Goal: Information Seeking & Learning: Learn about a topic

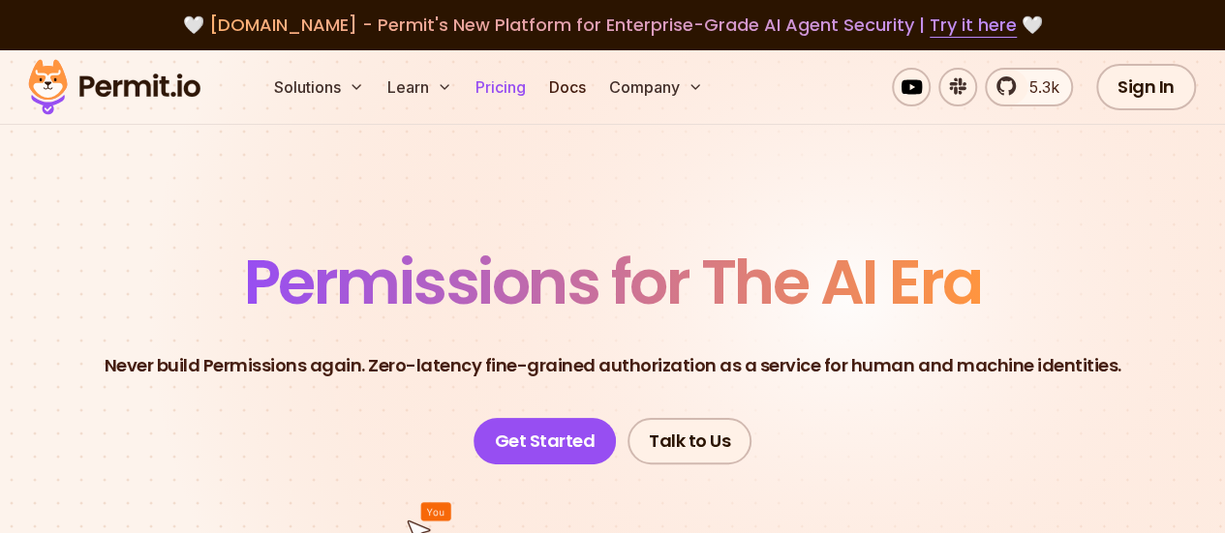
drag, startPoint x: 0, startPoint y: 0, endPoint x: 492, endPoint y: 80, distance: 498.3
click at [492, 80] on link "Pricing" at bounding box center [501, 87] width 66 height 39
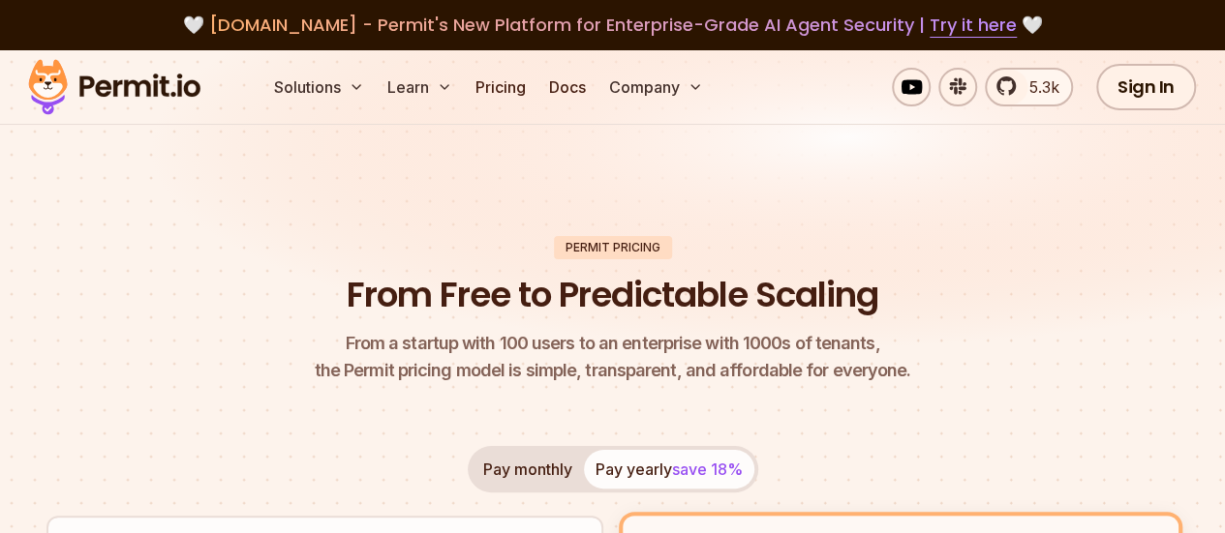
click at [643, 471] on div "Pay monthly Pay yearly save 18%" at bounding box center [613, 469] width 290 height 46
drag, startPoint x: 744, startPoint y: 465, endPoint x: 656, endPoint y: 466, distance: 88.1
click at [744, 465] on div "Pay monthly Pay yearly save 18%" at bounding box center [613, 469] width 290 height 46
click at [556, 468] on button "Pay monthly" at bounding box center [527, 469] width 112 height 39
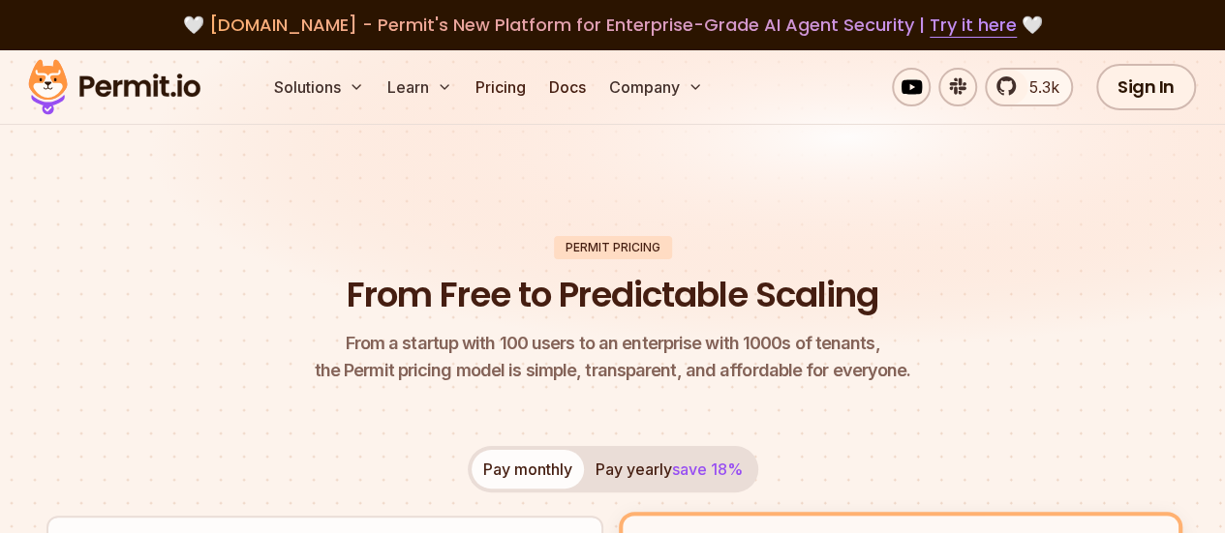
click at [660, 471] on button "Pay yearly save 18%" at bounding box center [669, 469] width 170 height 39
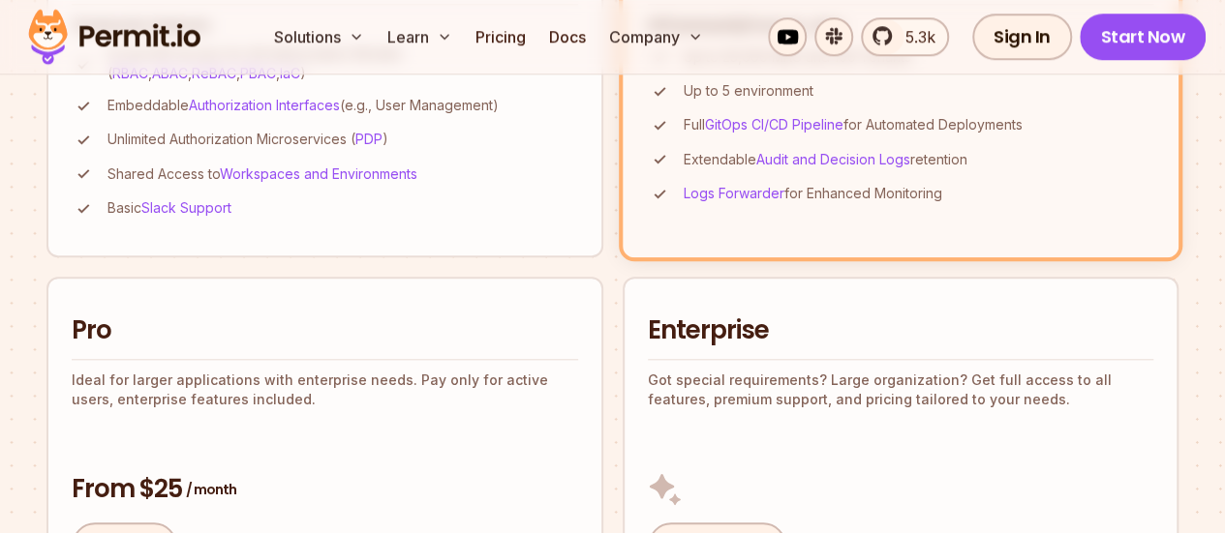
scroll to position [968, 0]
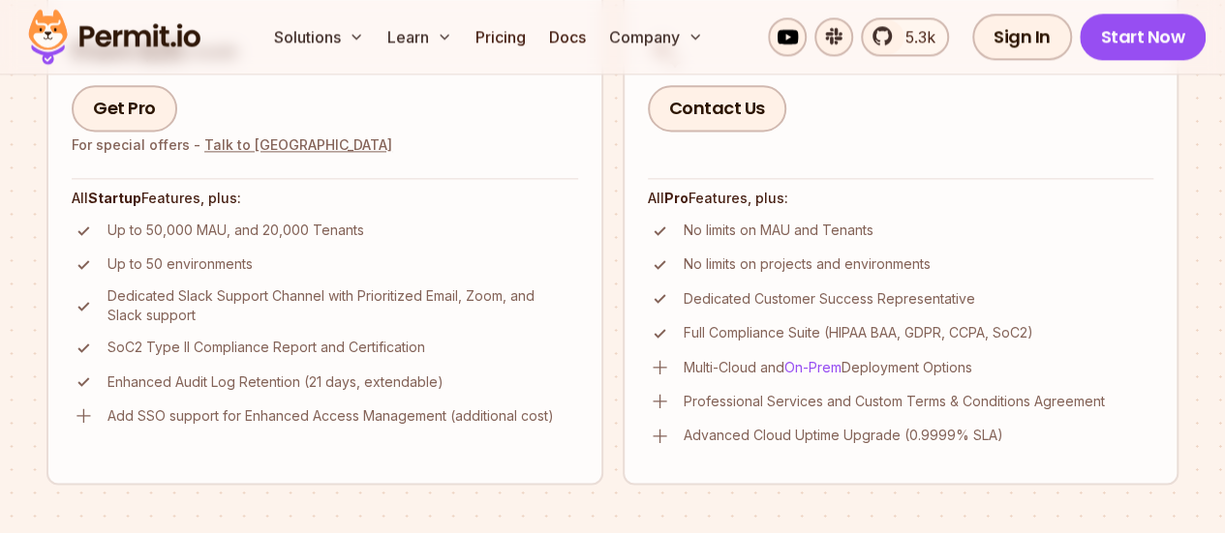
scroll to position [1259, 0]
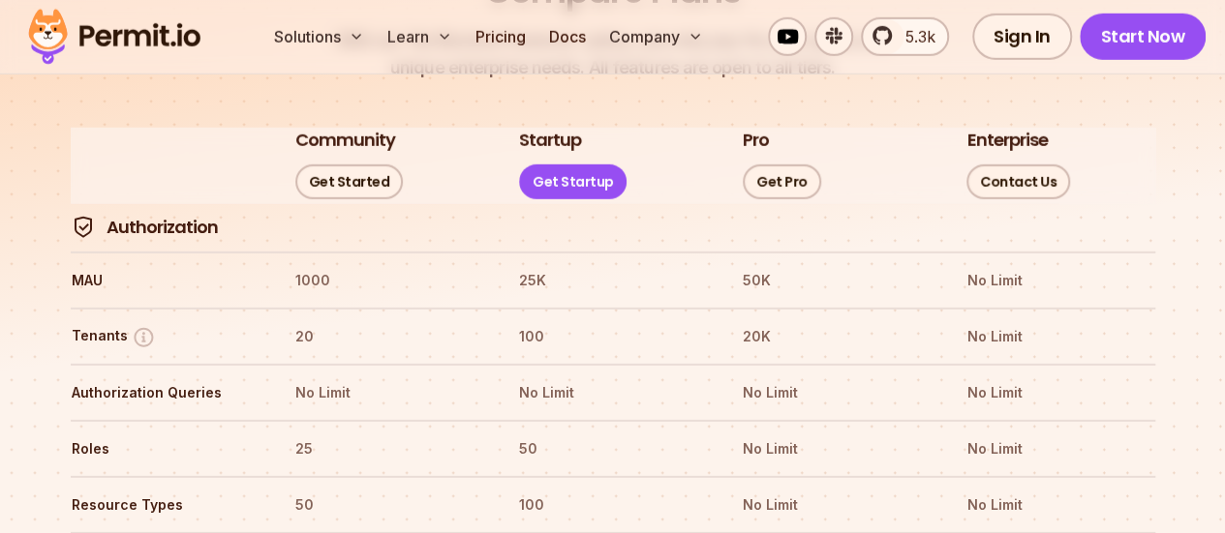
scroll to position [2808, 0]
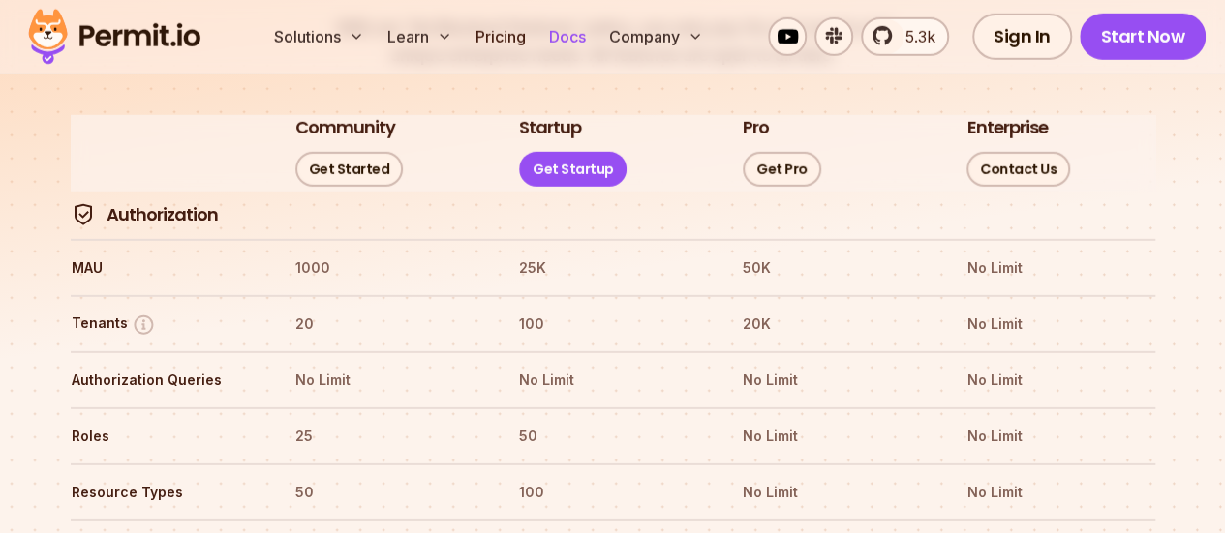
click at [565, 38] on link "Docs" at bounding box center [567, 36] width 52 height 39
